Goal: Task Accomplishment & Management: Use online tool/utility

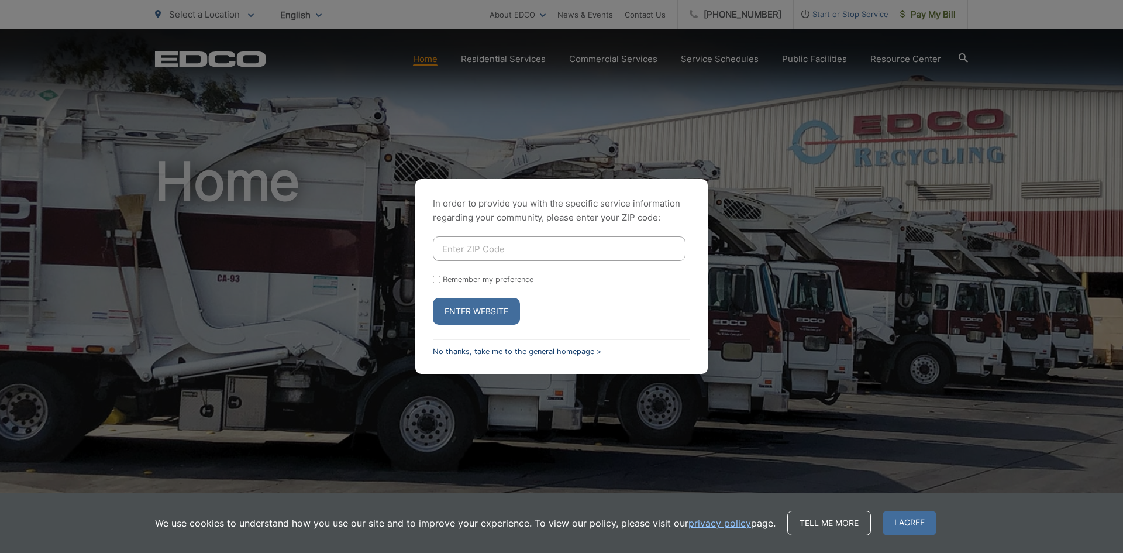
click at [558, 350] on link "No thanks, take me to the general homepage >" at bounding box center [517, 351] width 168 height 9
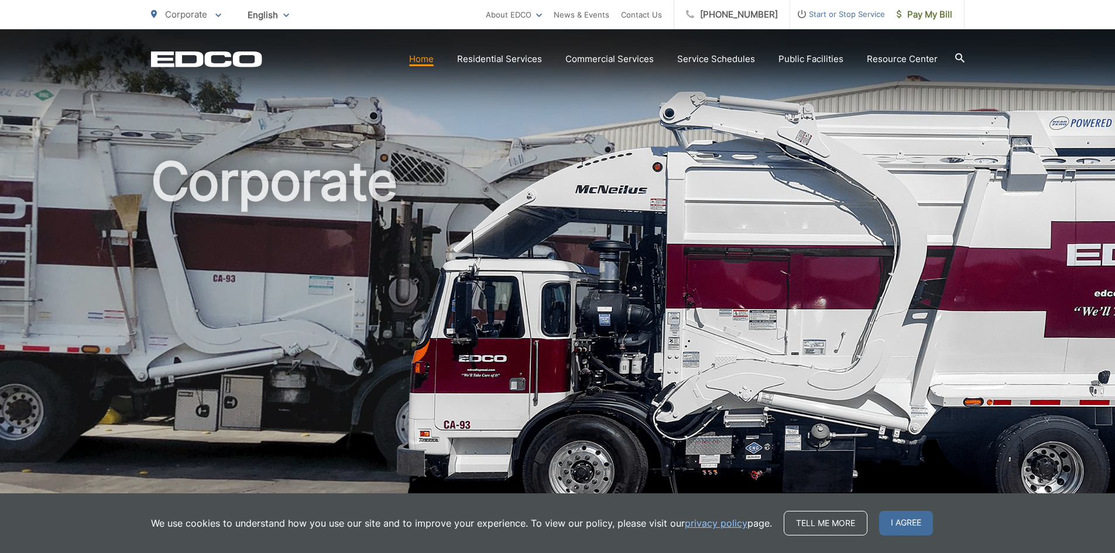
click at [945, 15] on span "Pay My Bill" at bounding box center [924, 15] width 56 height 14
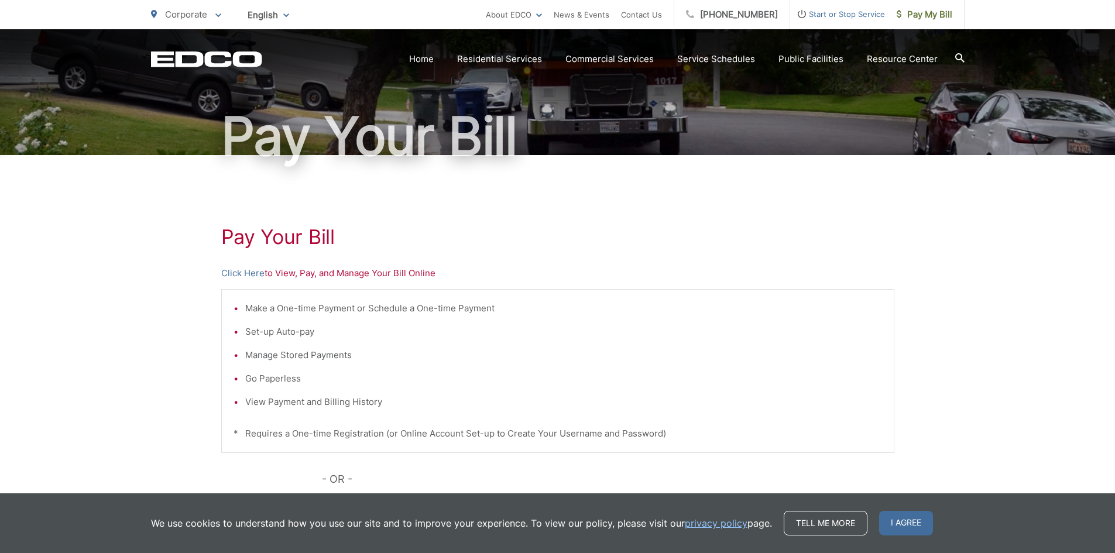
scroll to position [176, 0]
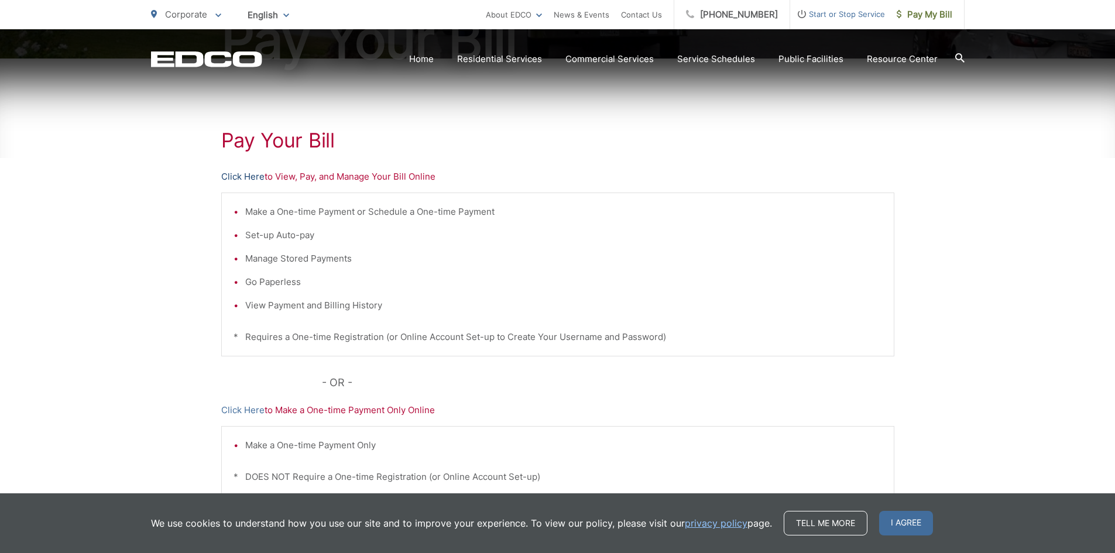
click at [246, 174] on link "Click Here" at bounding box center [242, 177] width 43 height 14
